Goal: Information Seeking & Learning: Find specific page/section

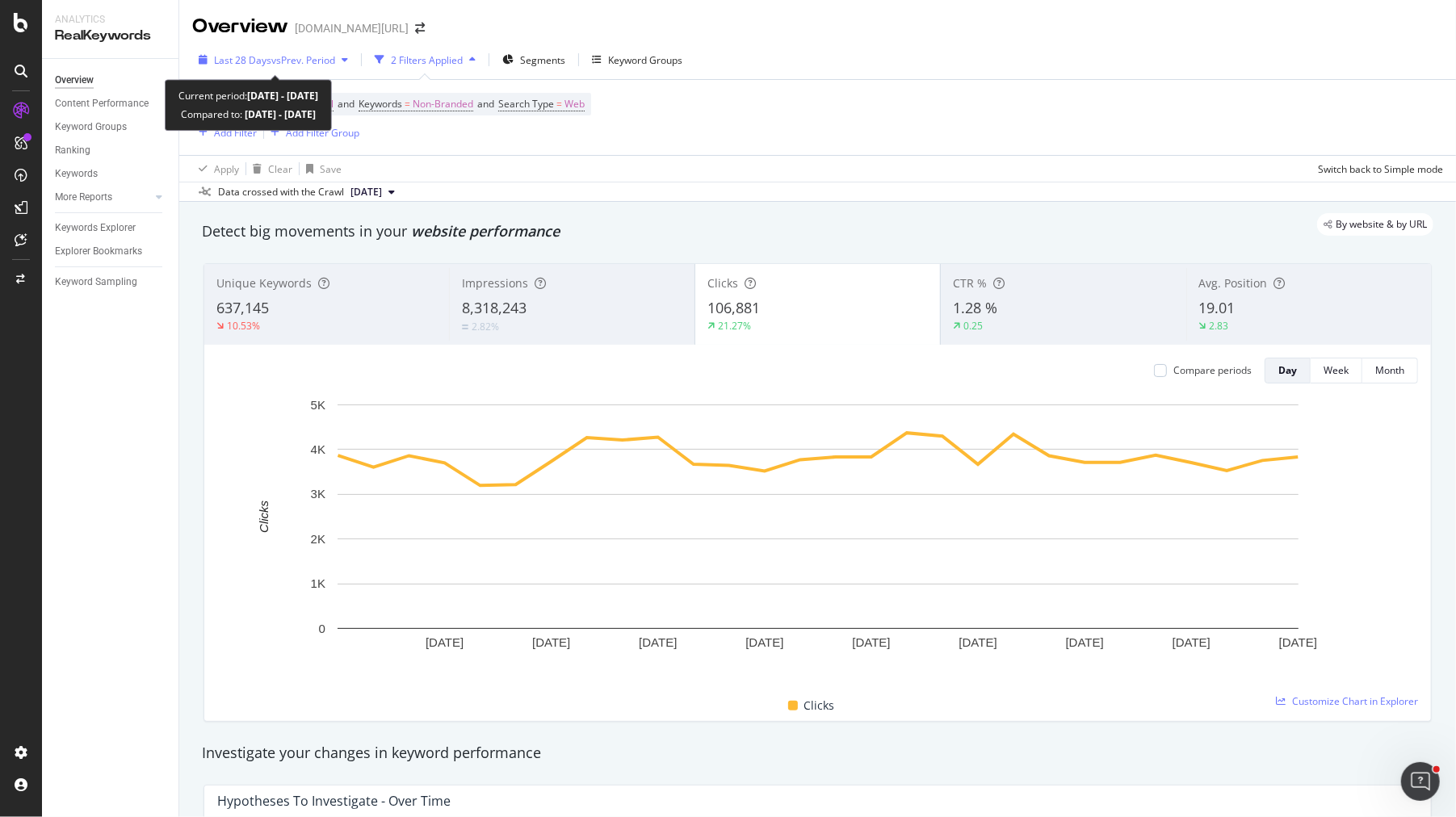
click at [299, 65] on span "vs Prev. Period" at bounding box center [303, 60] width 63 height 14
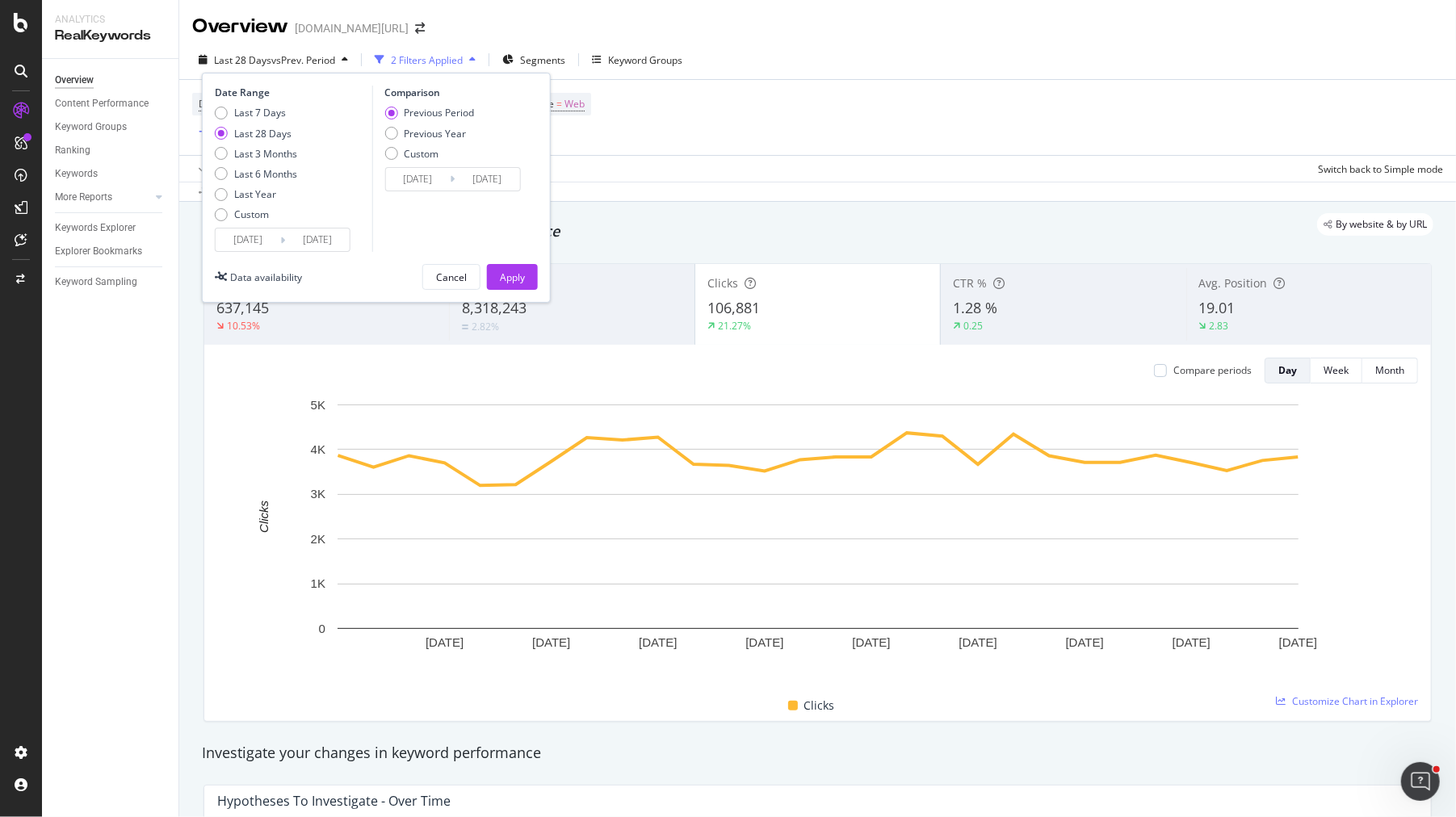
click at [249, 234] on input "2025/08/28" at bounding box center [248, 239] width 64 height 23
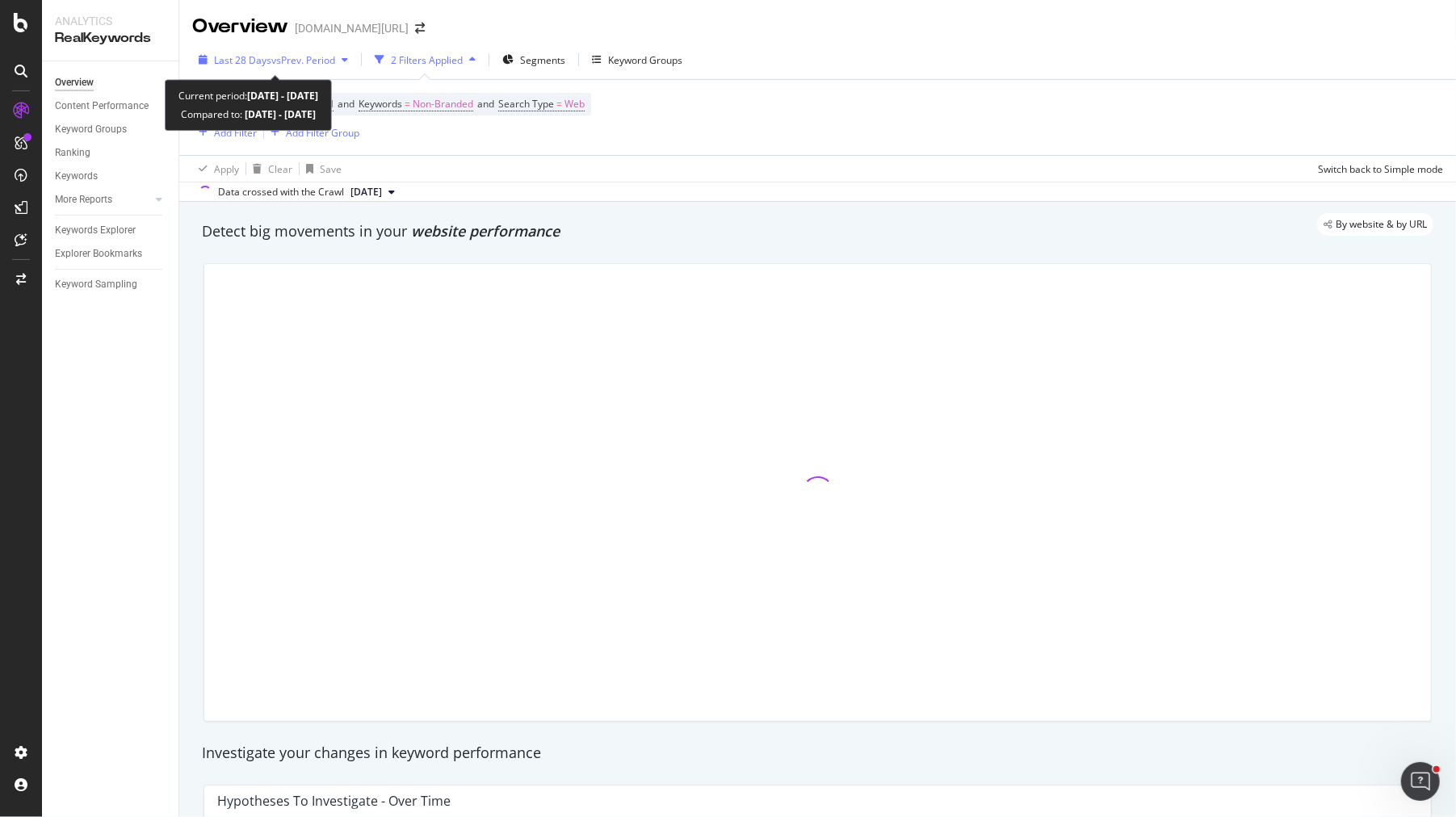
click at [275, 70] on div "Last 28 Days vs Prev. Period" at bounding box center [273, 60] width 162 height 24
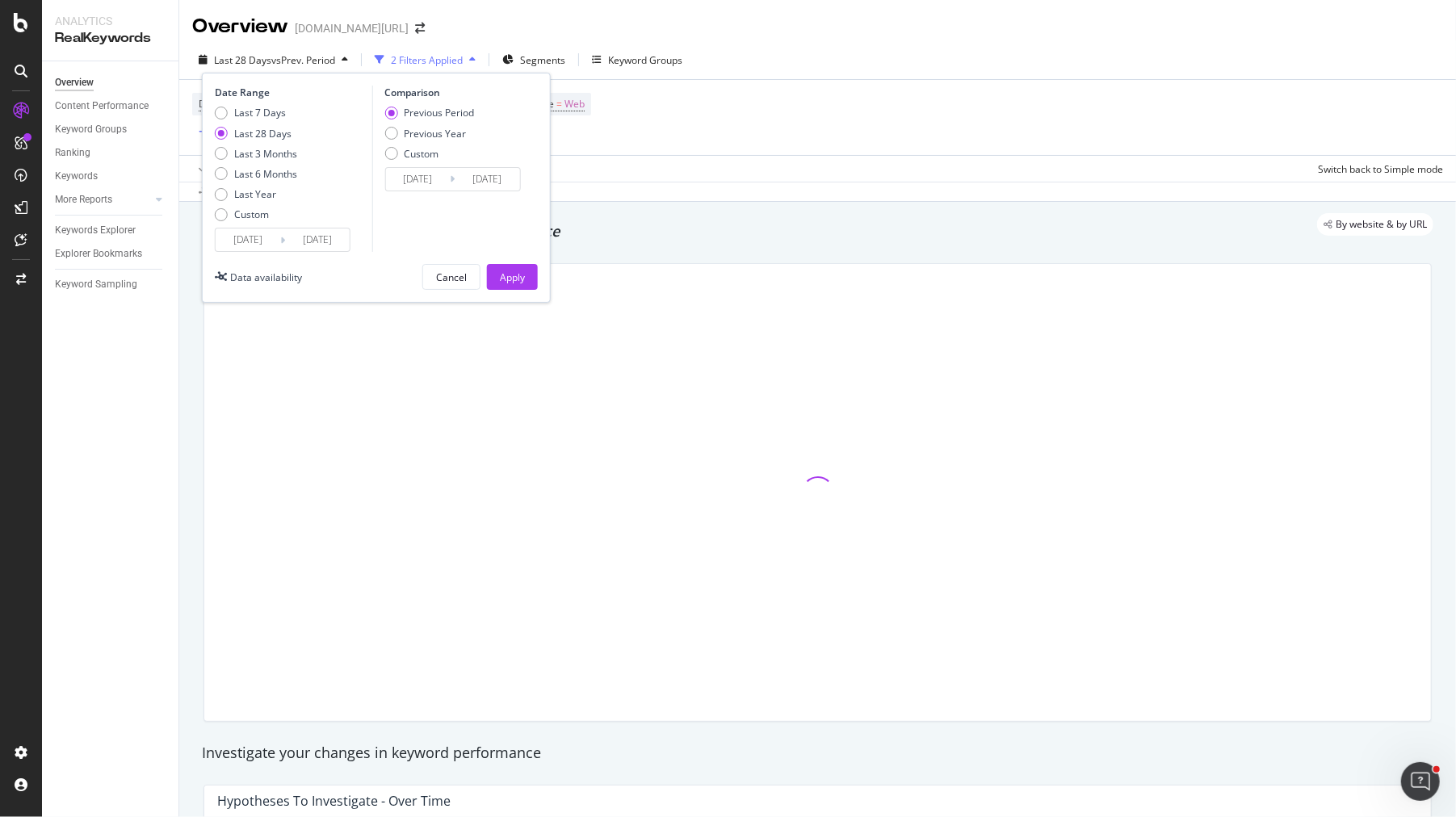
click at [252, 229] on input "[DATE]" at bounding box center [248, 239] width 64 height 23
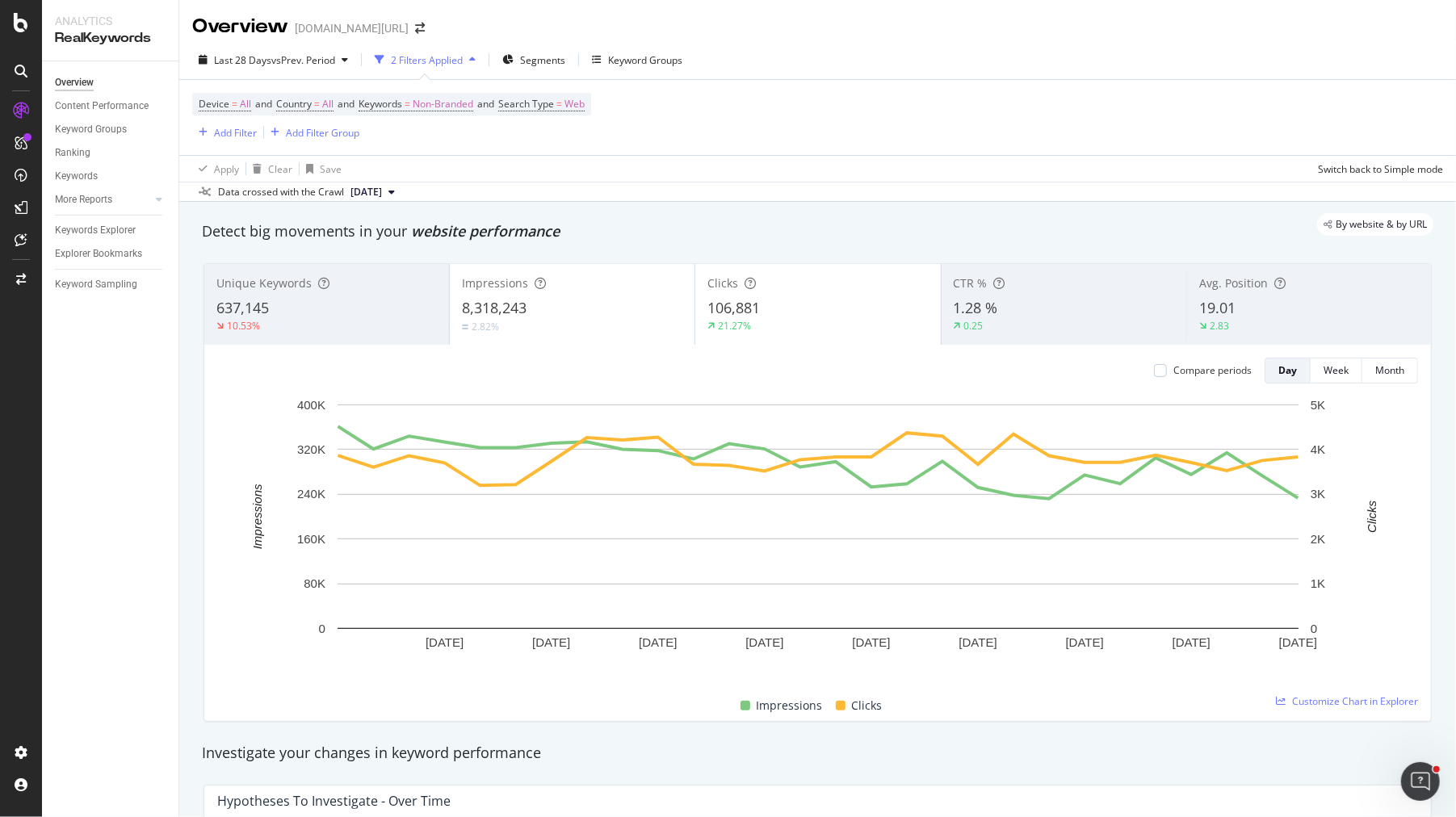
click at [684, 222] on div "By website & by URL" at bounding box center [810, 224] width 1247 height 23
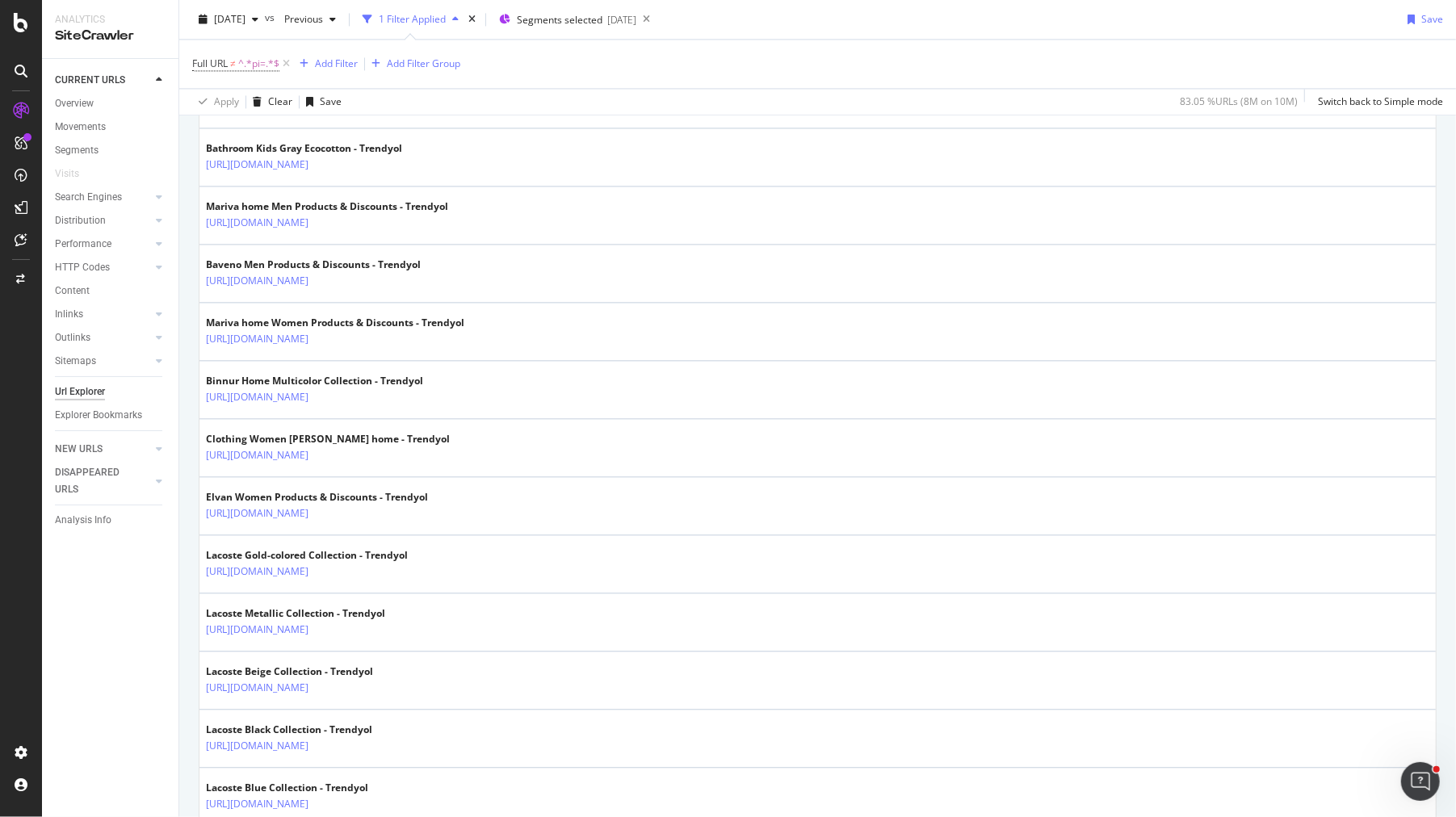
scroll to position [2647, 0]
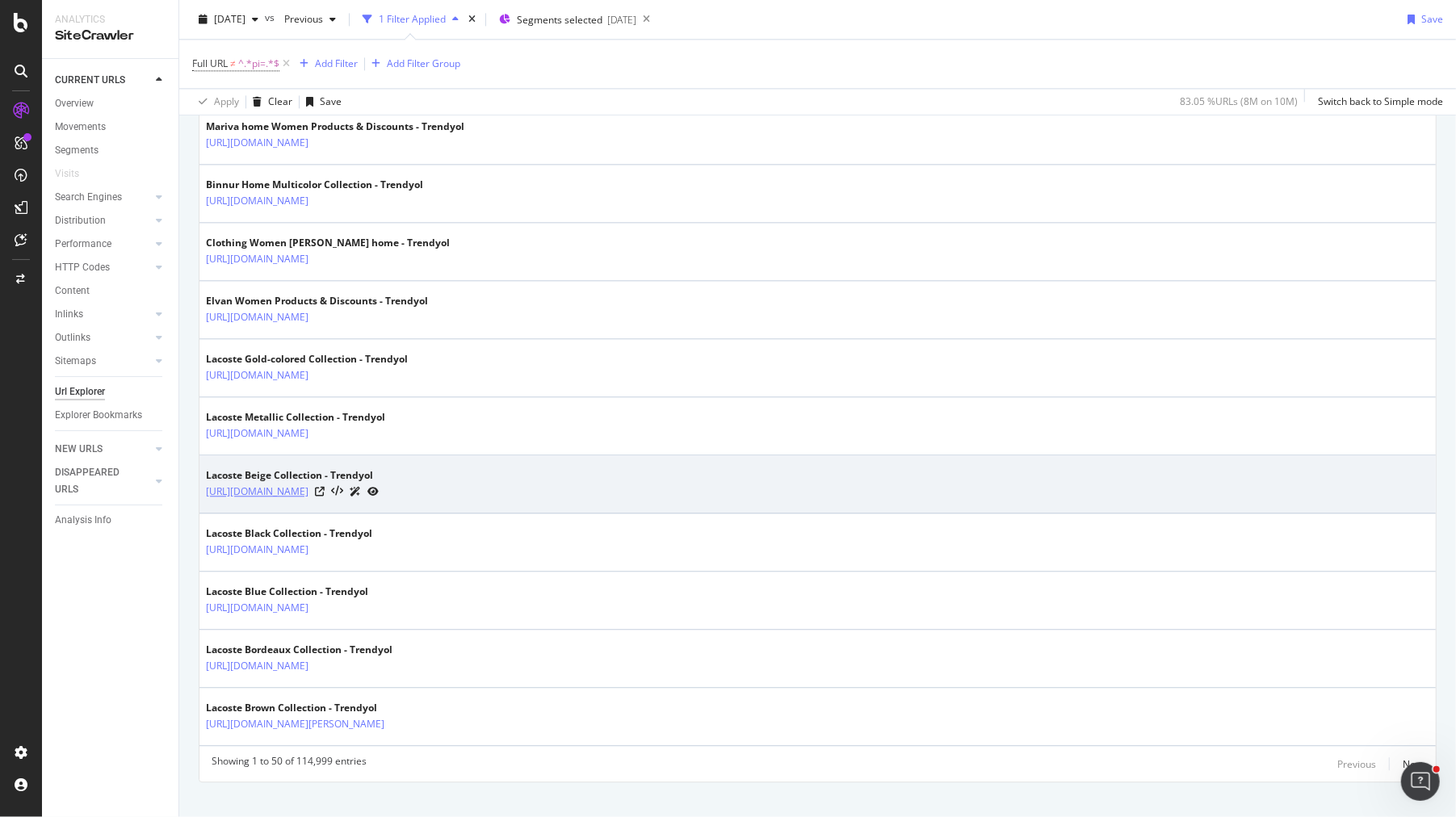
drag, startPoint x: 202, startPoint y: 472, endPoint x: 447, endPoint y: 472, distance: 245.0
click at [447, 472] on td "Lacoste Beige Collection - Trendyol [URL][DOMAIN_NAME]" at bounding box center [818, 484] width 1237 height 58
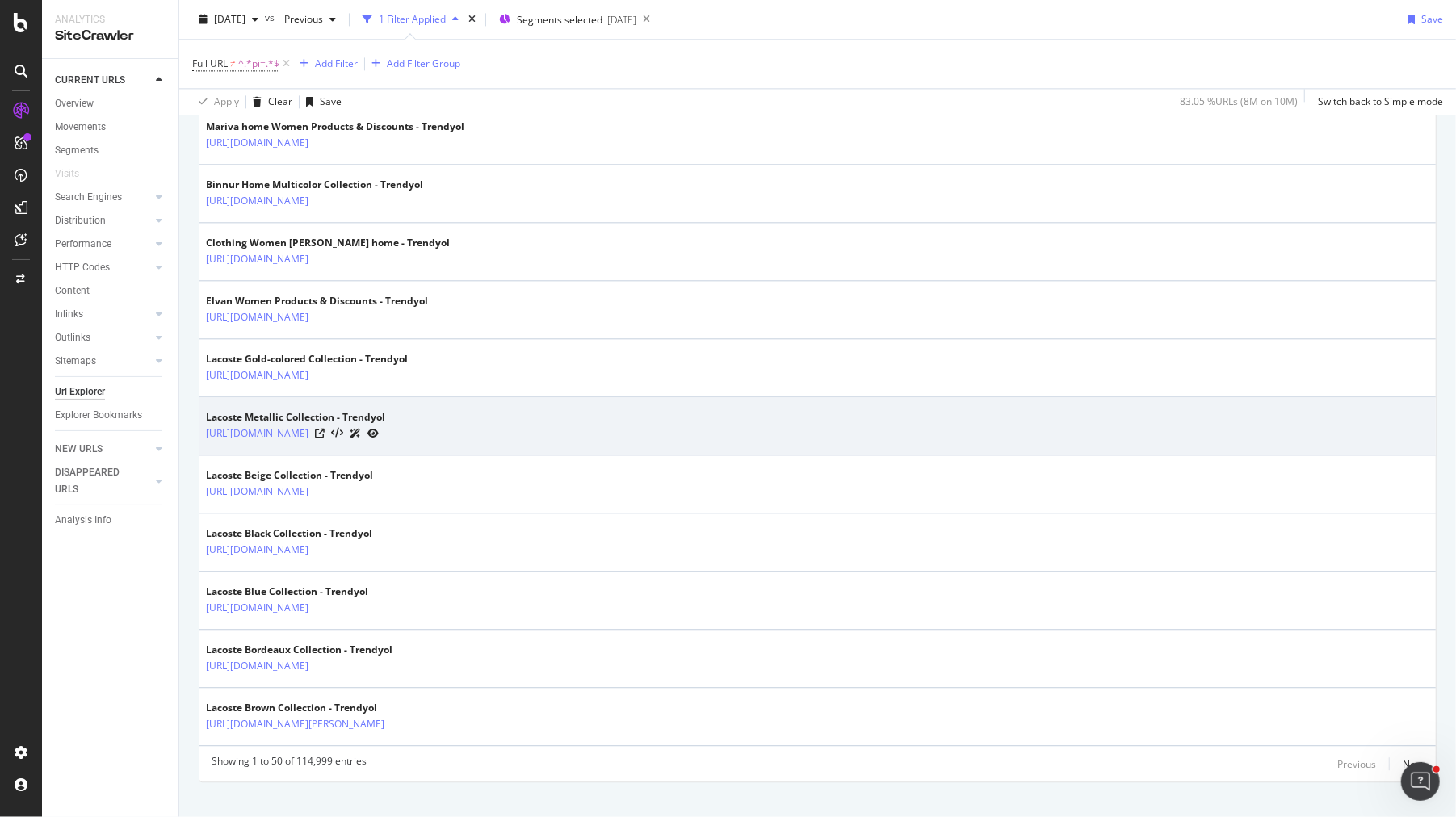
copy link "[URL][DOMAIN_NAME]"
